Goal: Task Accomplishment & Management: Manage account settings

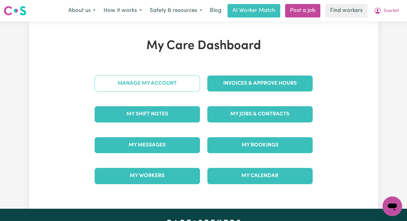
click at [164, 78] on link "Manage My Account" at bounding box center [147, 83] width 105 height 16
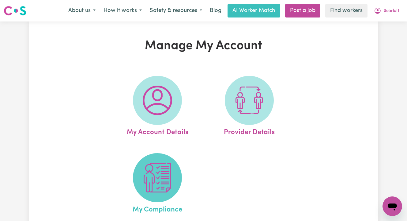
click at [160, 160] on span at bounding box center [157, 177] width 49 height 49
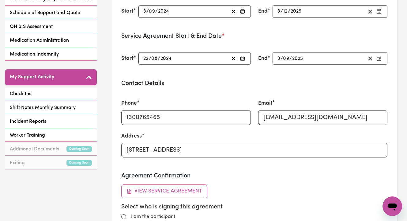
scroll to position [134, 0]
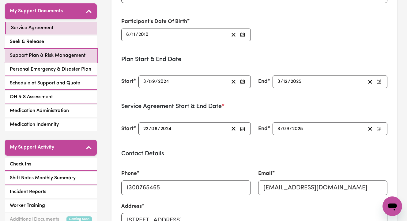
click at [41, 52] on span "Support Plan & Risk Management" at bounding box center [48, 55] width 76 height 7
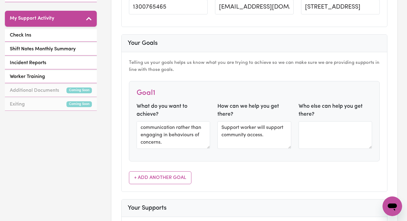
scroll to position [263, 0]
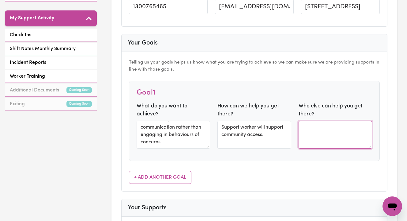
click at [334, 139] on textarea at bounding box center [336, 135] width 74 height 28
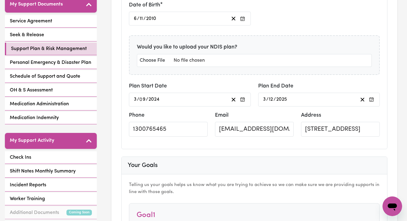
scroll to position [163, 0]
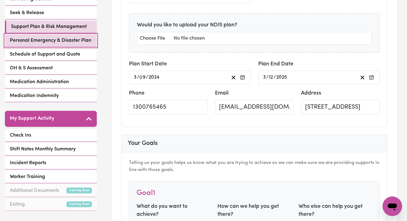
click at [74, 37] on span "Personal Emergency & Disaster Plan" at bounding box center [50, 40] width 81 height 7
select select "postpone"
select select "other"
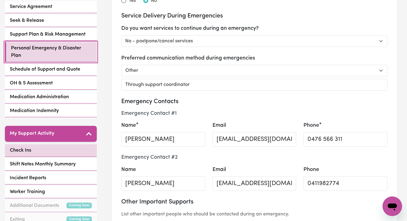
scroll to position [161, 0]
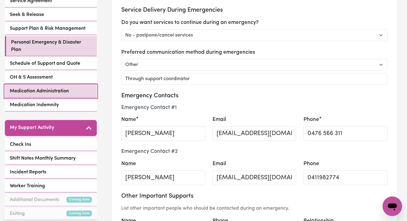
click at [36, 87] on span "Medication Administration" at bounding box center [39, 90] width 59 height 7
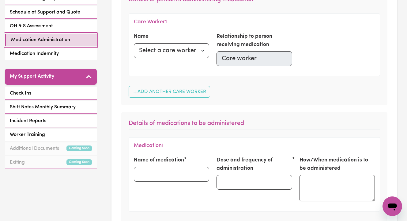
scroll to position [210, 0]
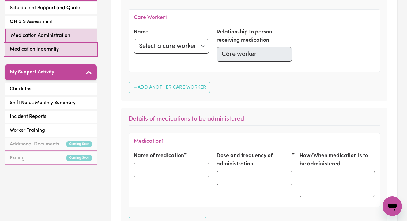
click at [40, 46] on span "Medication Indemnity" at bounding box center [34, 49] width 49 height 7
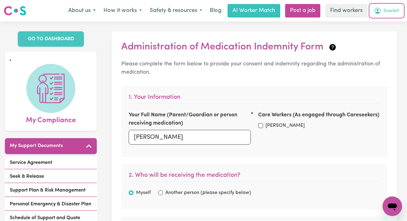
click at [388, 11] on span "Scarlett" at bounding box center [392, 11] width 16 height 7
click at [385, 15] on button "Scarlett" at bounding box center [386, 10] width 33 height 13
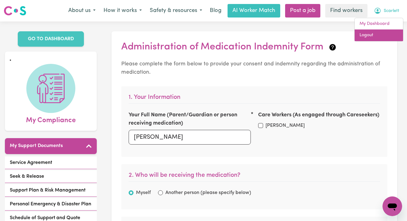
click at [371, 40] on link "Logout" at bounding box center [379, 35] width 48 height 12
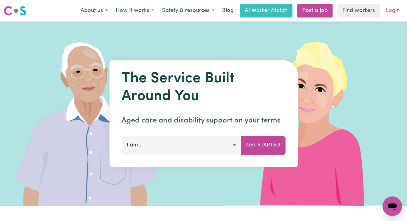
click at [396, 9] on link "Login" at bounding box center [392, 10] width 21 height 13
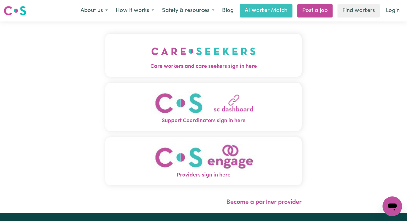
click at [202, 60] on img "Care workers and care seekers sign in here" at bounding box center [203, 51] width 104 height 23
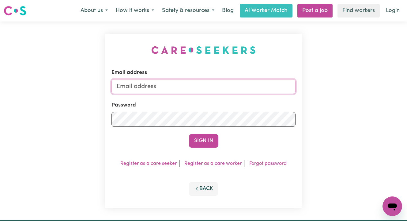
click at [200, 87] on input "Email address" at bounding box center [203, 86] width 184 height 15
type input "superuser~[EMAIL_ADDRESS][DOMAIN_NAME]"
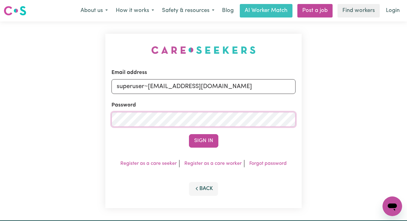
click at [189, 134] on button "Sign In" at bounding box center [203, 140] width 29 height 13
